Goal: Check status: Check status

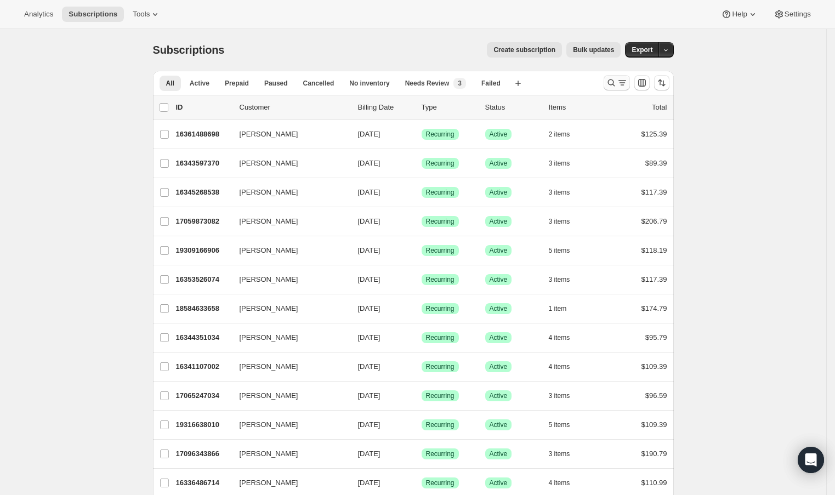
click at [614, 85] on icon "Search and filter results" at bounding box center [611, 82] width 11 height 11
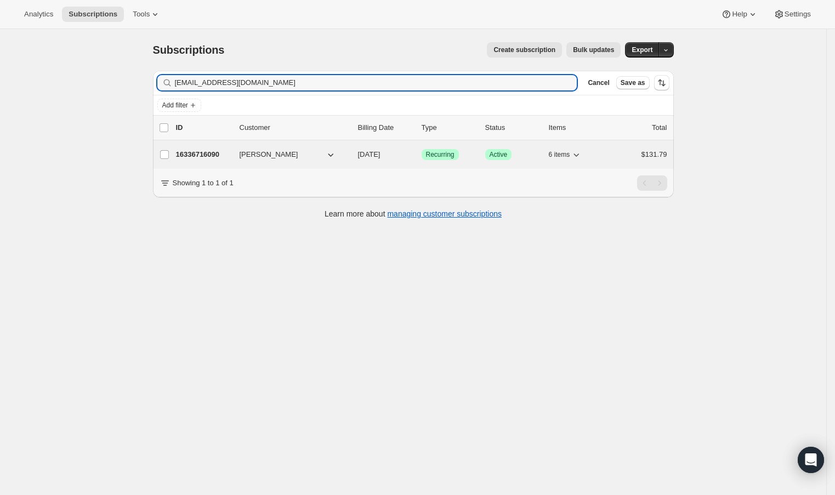
type input "[EMAIL_ADDRESS][DOMAIN_NAME]"
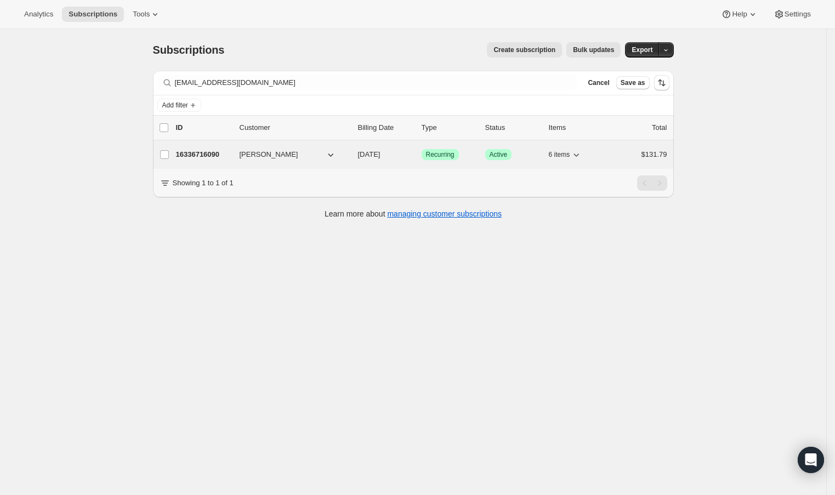
click at [196, 156] on p "16336716090" at bounding box center [203, 154] width 55 height 11
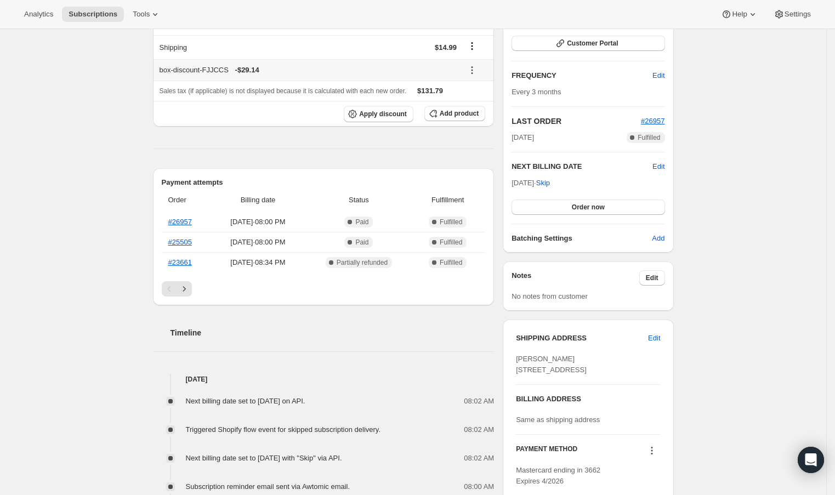
scroll to position [396, 0]
